Goal: Task Accomplishment & Management: Manage account settings

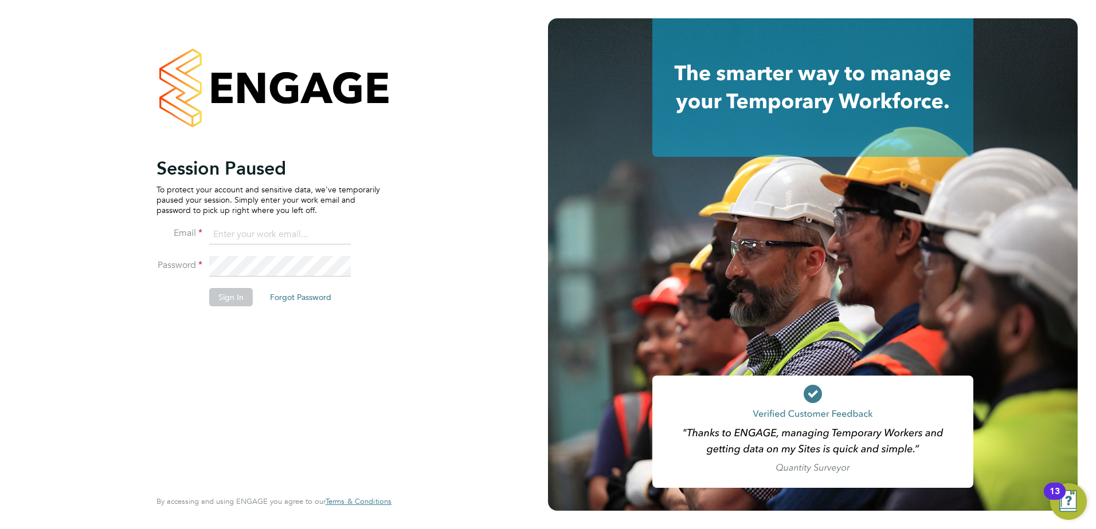
type input "jamesc@educationmattersgroup.co.uk"
click at [234, 302] on button "Sign In" at bounding box center [231, 297] width 44 height 18
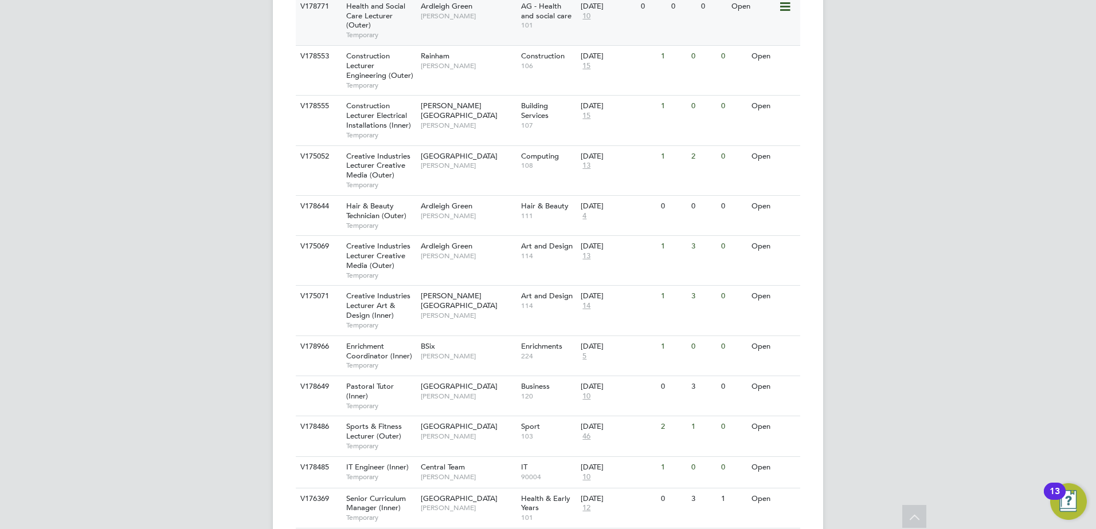
scroll to position [606, 0]
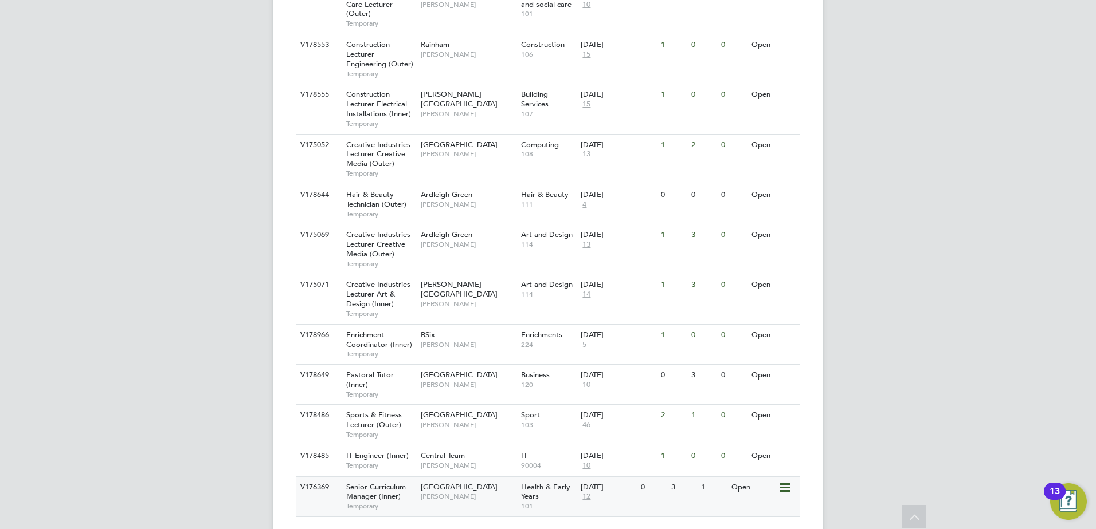
click at [454, 482] on span "[GEOGRAPHIC_DATA]" at bounding box center [459, 487] width 77 height 10
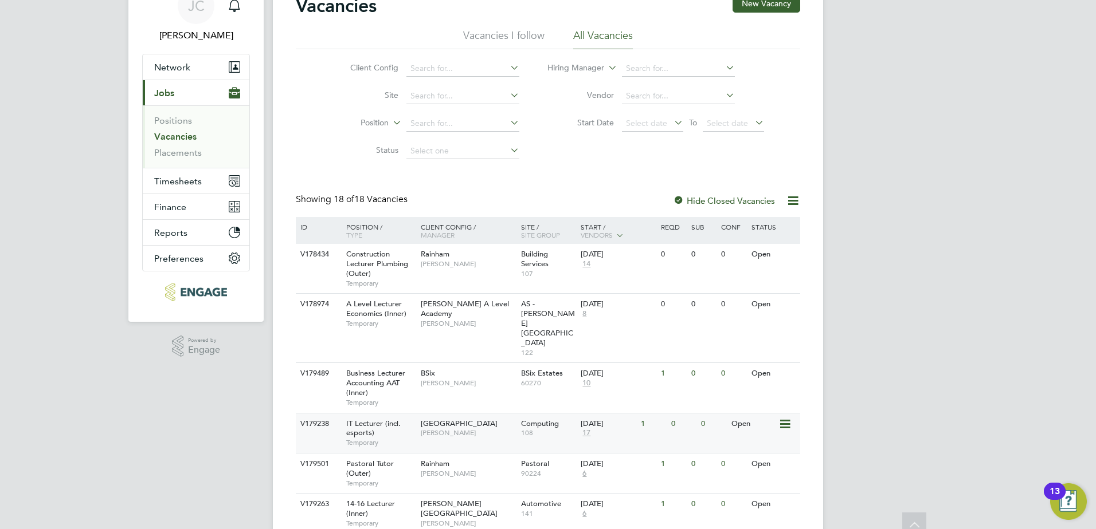
scroll to position [33, 0]
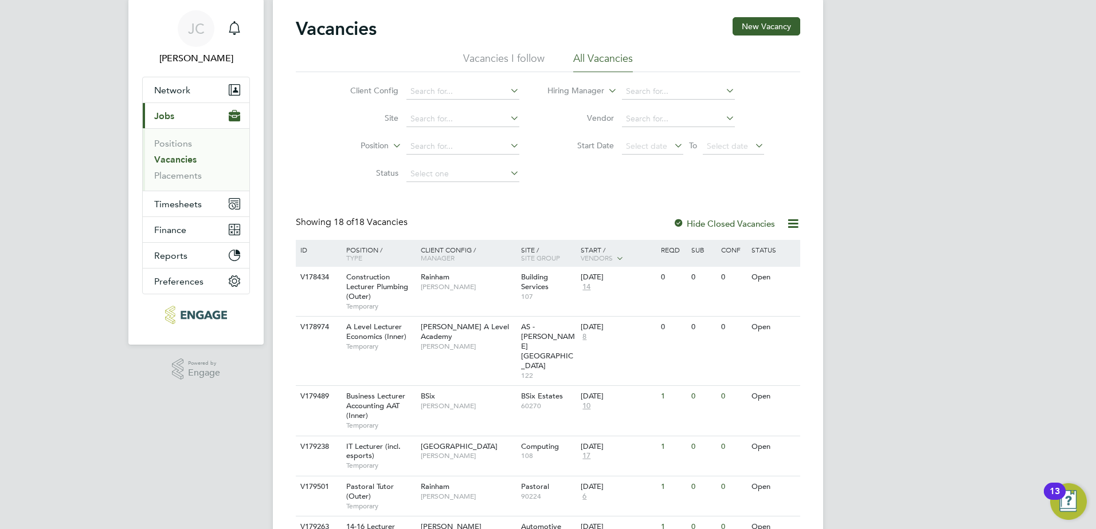
click at [492, 66] on li "Vacancies I follow" at bounding box center [503, 62] width 81 height 21
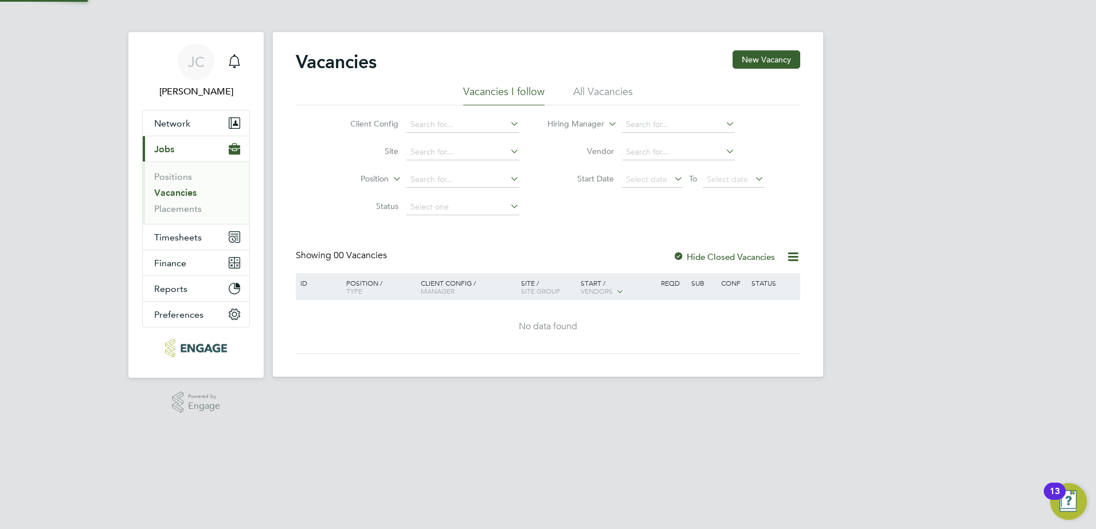
scroll to position [0, 0]
click at [595, 99] on li "All Vacancies" at bounding box center [603, 95] width 60 height 21
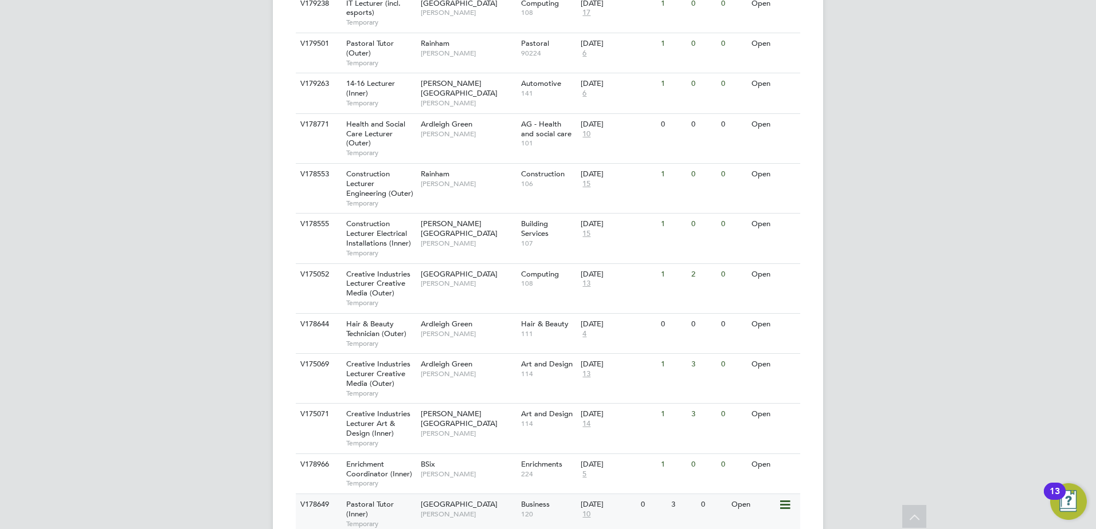
scroll to position [606, 0]
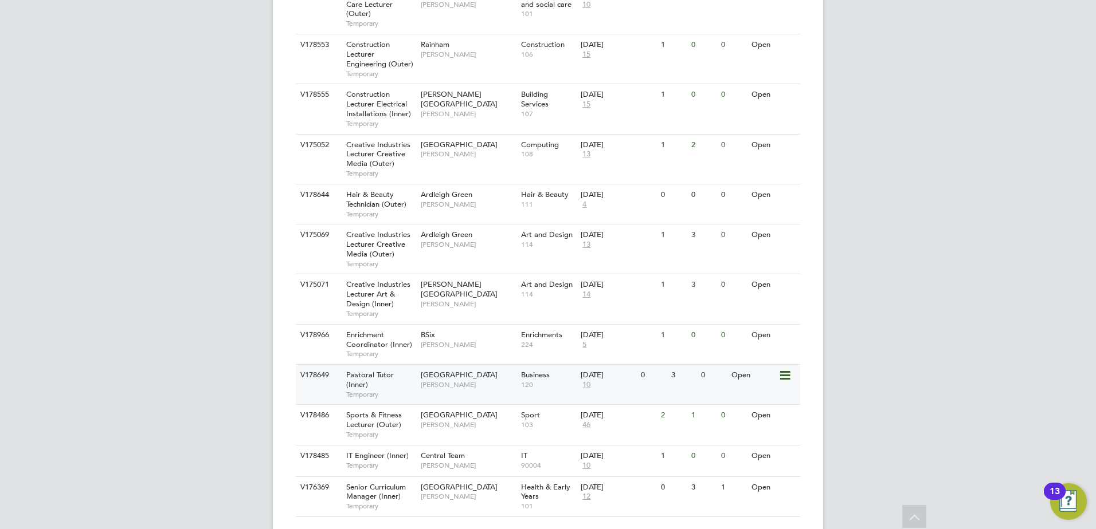
click at [786, 369] on icon at bounding box center [783, 376] width 11 height 14
click at [787, 369] on icon at bounding box center [783, 376] width 11 height 14
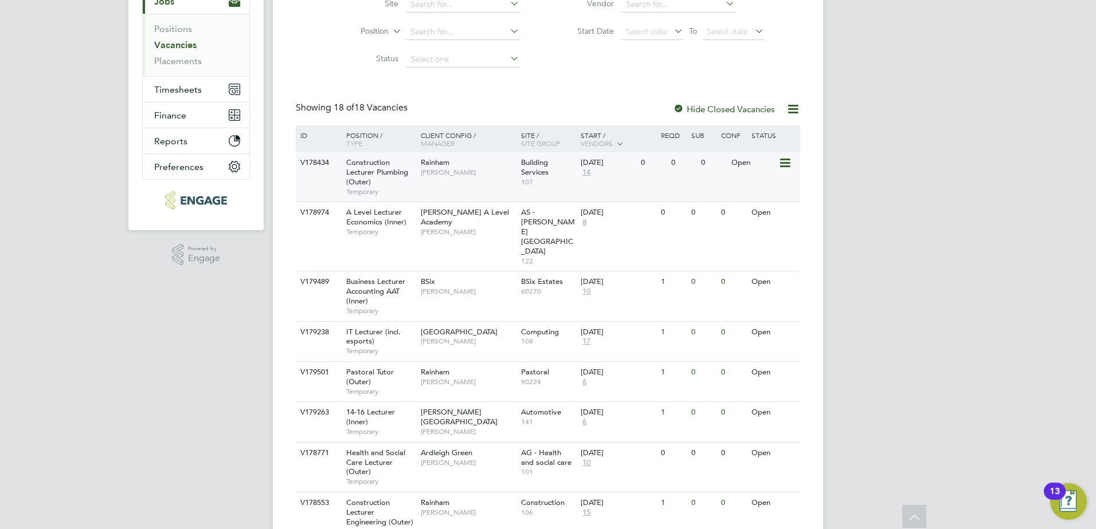
scroll to position [136, 0]
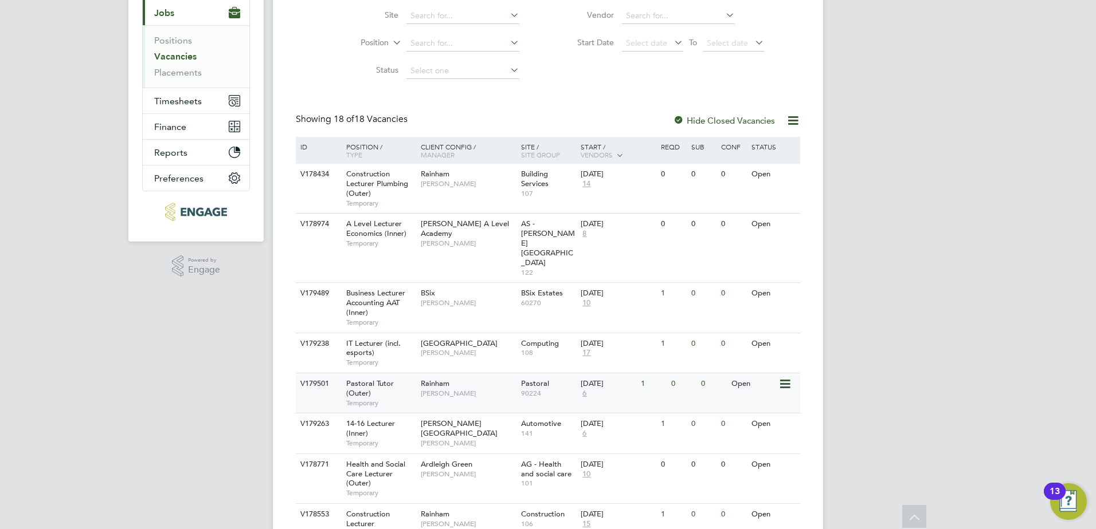
click at [391, 379] on span "Pastoral Tutor (Outer)" at bounding box center [370, 388] width 48 height 19
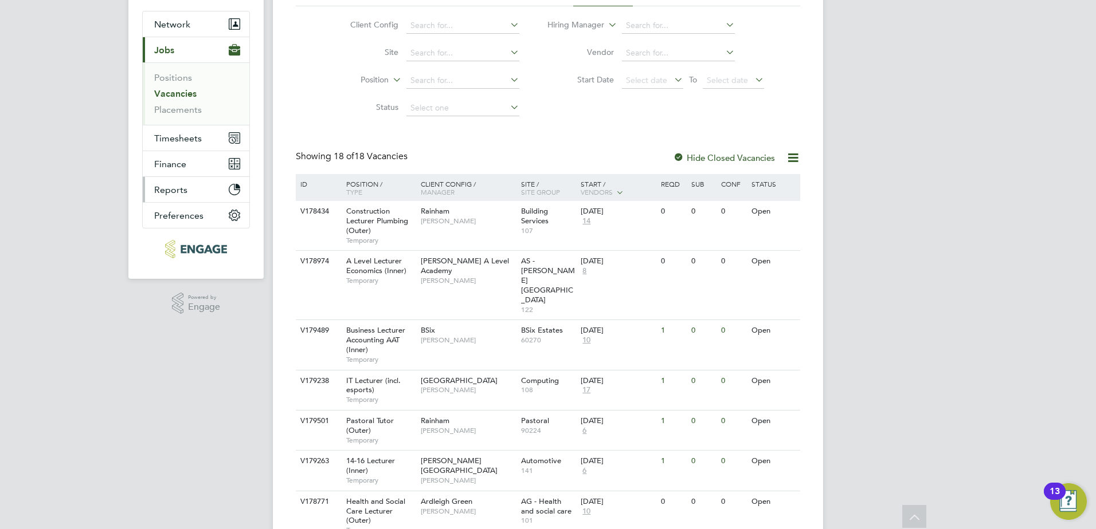
scroll to position [79, 0]
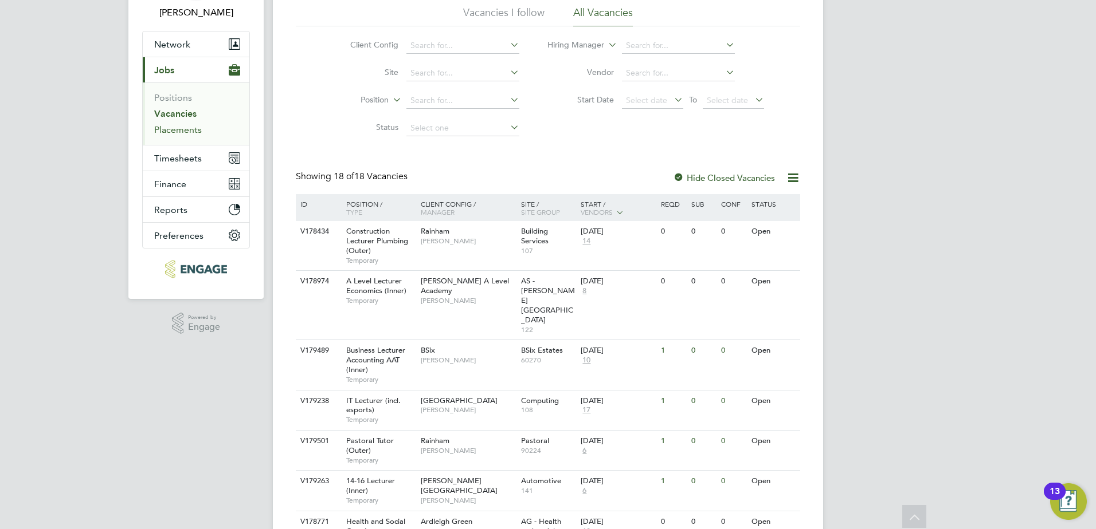
click at [180, 130] on link "Placements" at bounding box center [178, 129] width 48 height 11
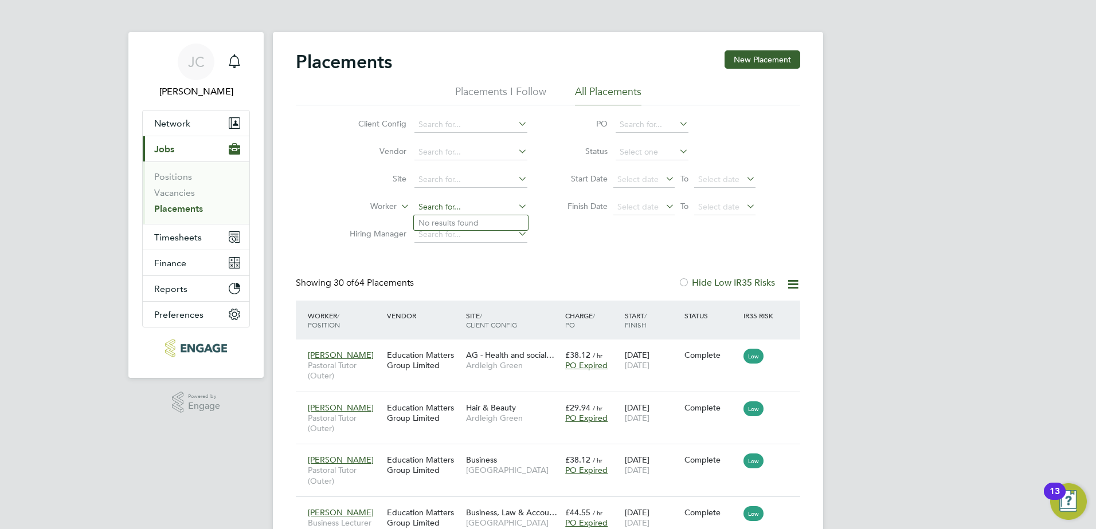
click at [511, 206] on input at bounding box center [470, 207] width 113 height 16
click at [511, 237] on input at bounding box center [470, 235] width 113 height 16
click at [511, 233] on input at bounding box center [470, 235] width 113 height 16
click at [508, 84] on div "Placements New Placement" at bounding box center [548, 67] width 504 height 34
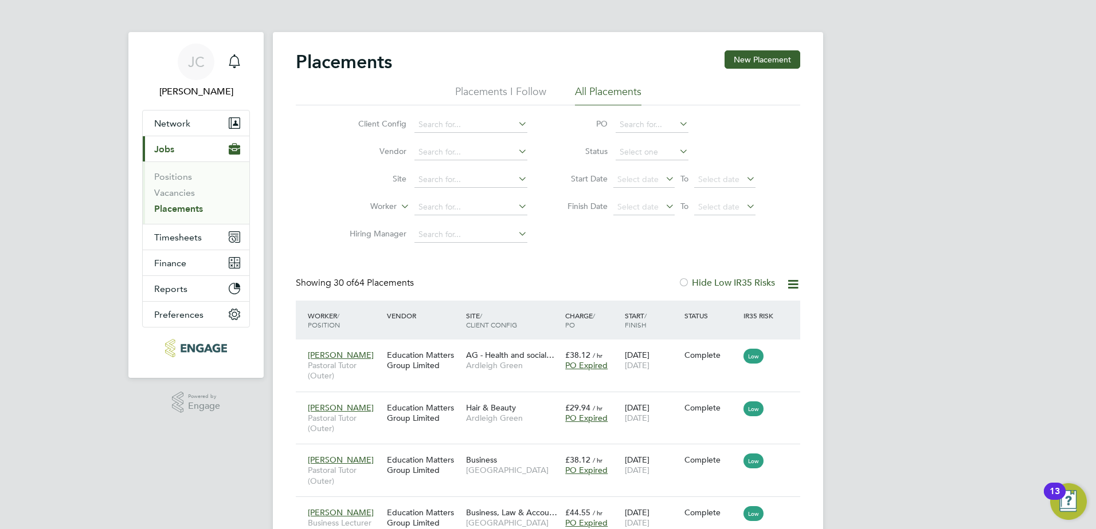
click at [506, 89] on li "Placements I Follow" at bounding box center [500, 95] width 91 height 21
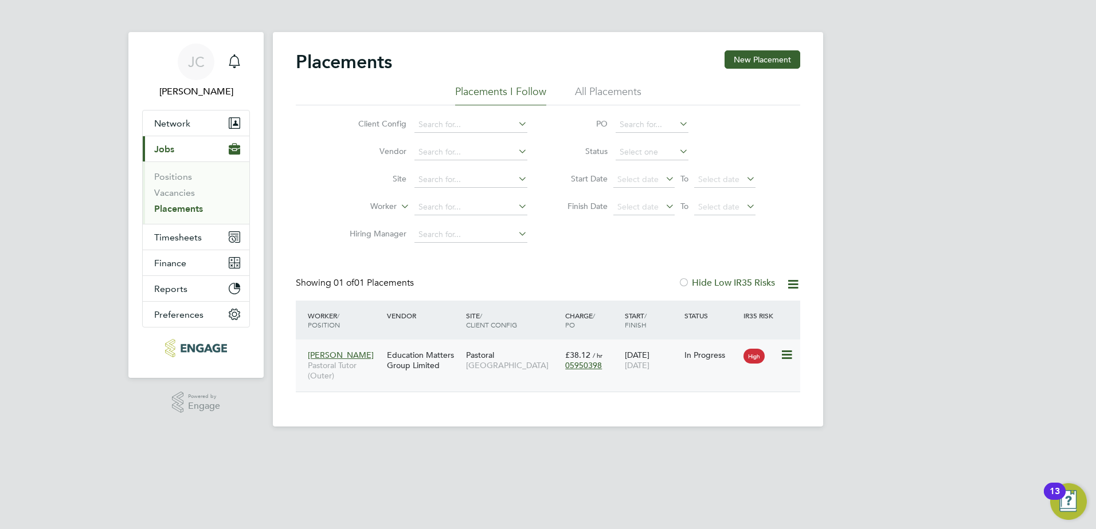
click at [342, 356] on span "[PERSON_NAME]" at bounding box center [341, 355] width 66 height 10
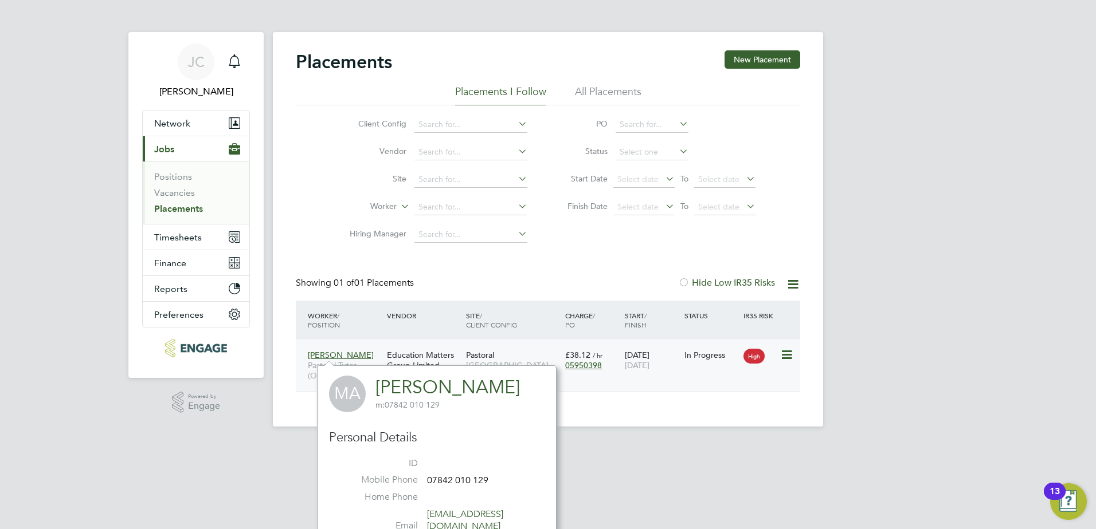
click at [786, 356] on icon at bounding box center [785, 355] width 11 height 14
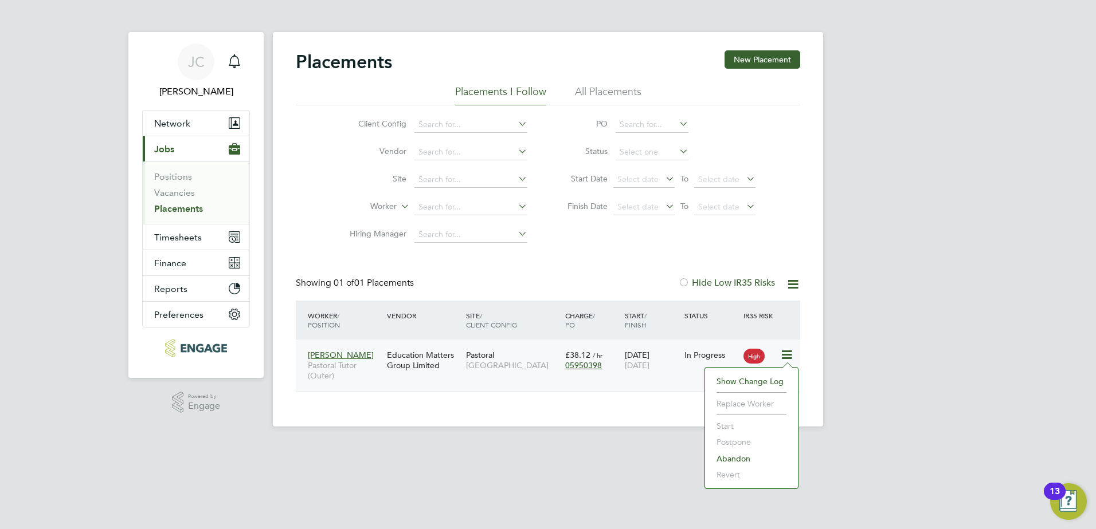
click at [781, 355] on icon at bounding box center [785, 355] width 11 height 14
click at [358, 350] on div "Maria Andrew Pastoral Tutor (Outer)" at bounding box center [344, 365] width 79 height 43
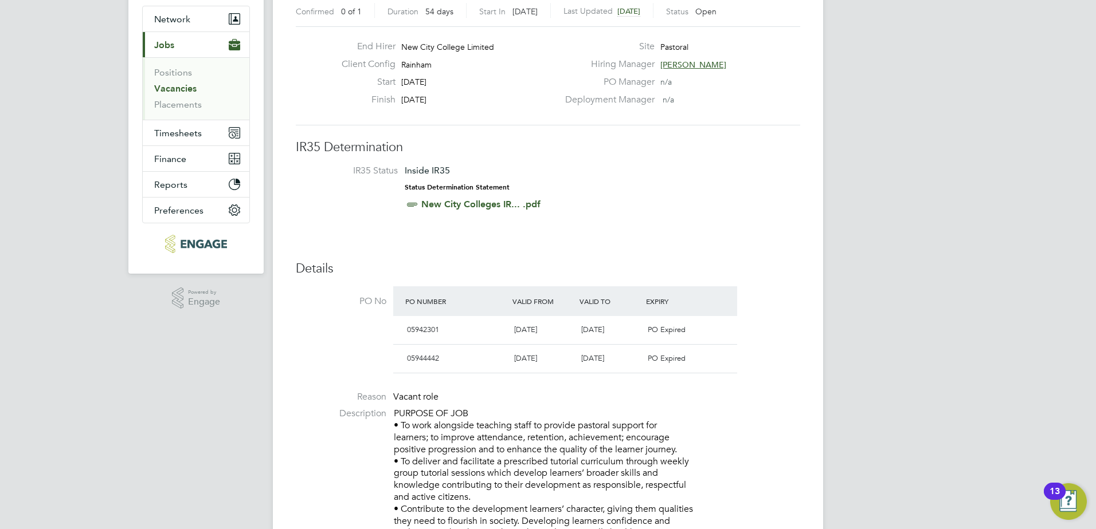
scroll to position [287, 0]
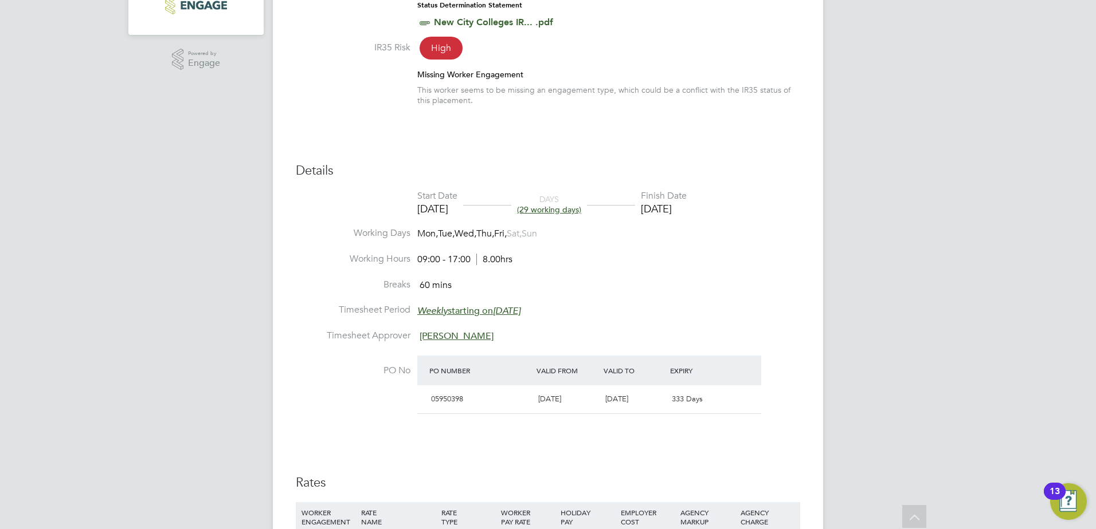
scroll to position [344, 0]
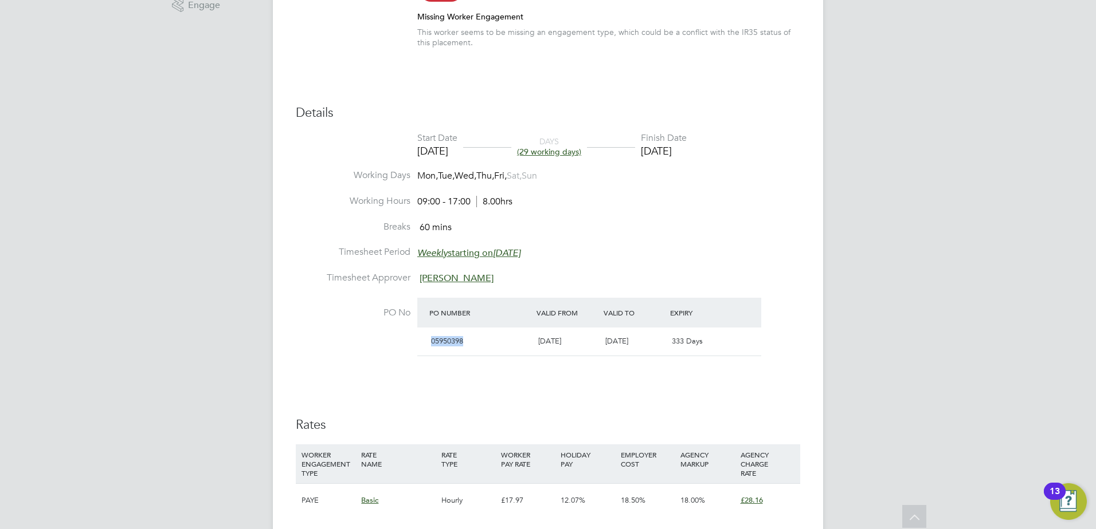
drag, startPoint x: 463, startPoint y: 340, endPoint x: 432, endPoint y: 343, distance: 31.1
click at [432, 343] on span "05950398" at bounding box center [447, 341] width 32 height 10
copy span "05950398"
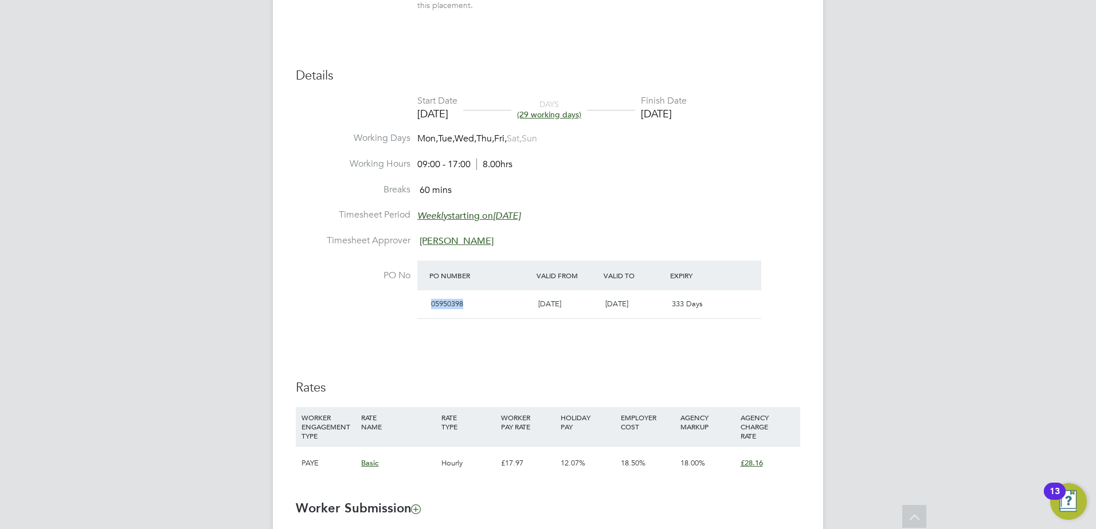
scroll to position [630, 0]
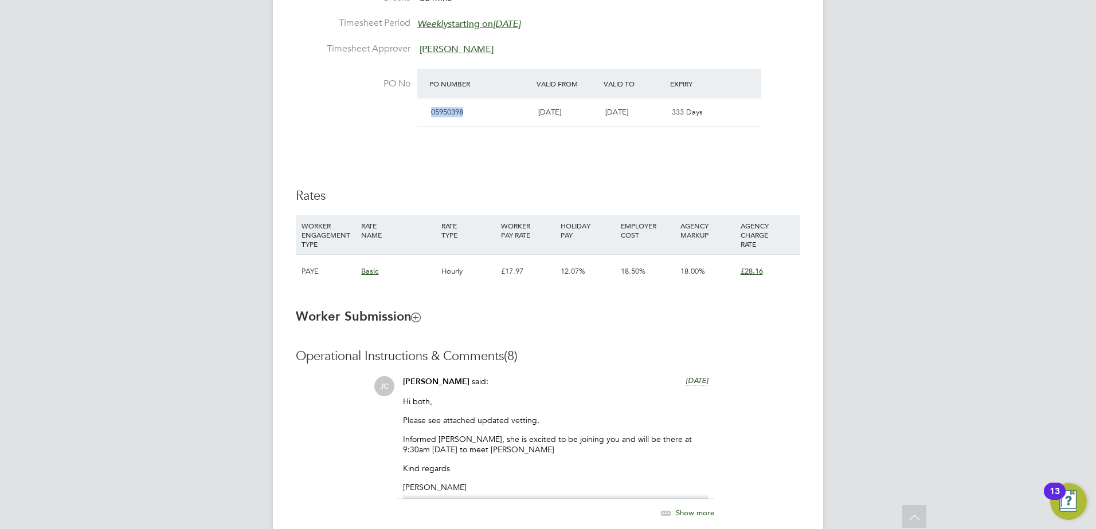
copy span "05950398"
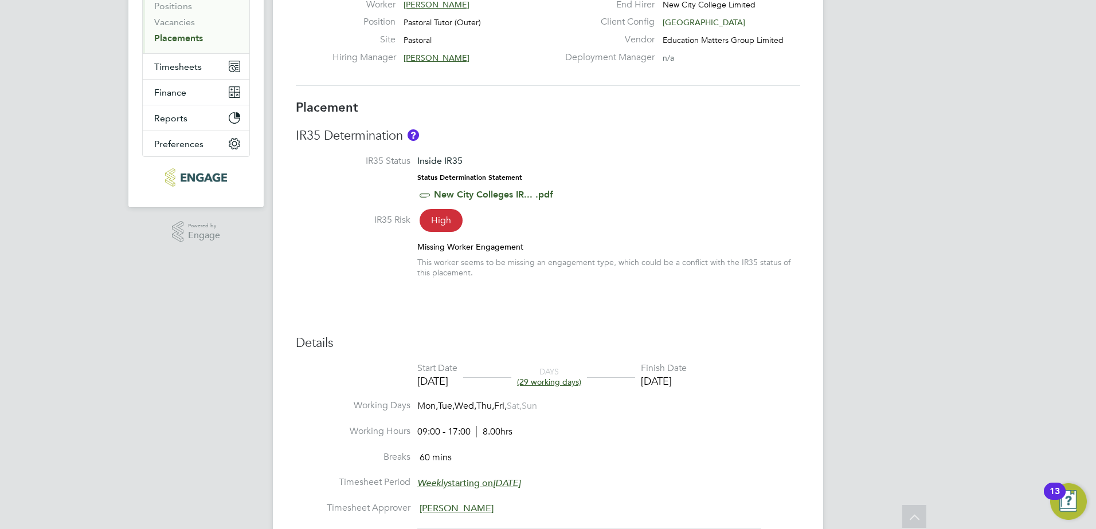
scroll to position [0, 0]
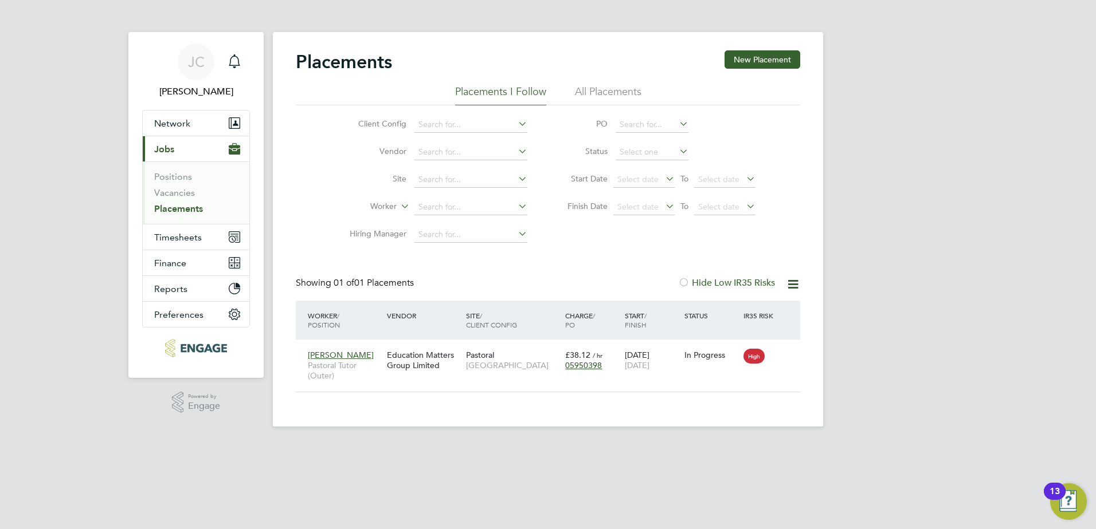
scroll to position [11, 54]
click at [167, 190] on link "Vacancies" at bounding box center [174, 192] width 41 height 11
